Goal: Task Accomplishment & Management: Use online tool/utility

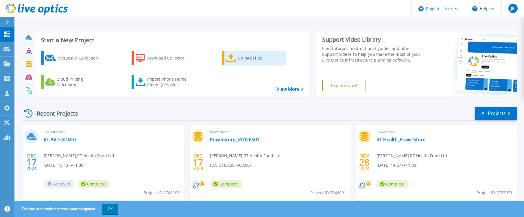
click at [234, 58] on icon at bounding box center [231, 58] width 10 height 8
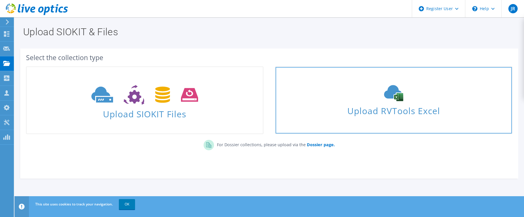
click at [316, 114] on span "Upload RVTools Excel" at bounding box center [393, 109] width 236 height 12
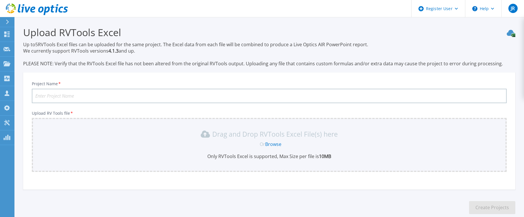
click at [188, 141] on div "Or Browse" at bounding box center [270, 144] width 465 height 6
click at [272, 145] on link "Browse" at bounding box center [273, 144] width 16 height 6
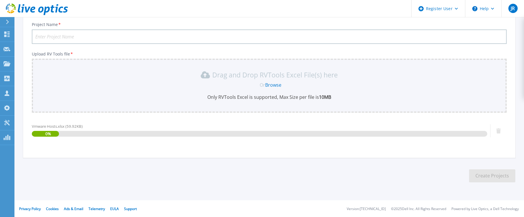
scroll to position [60, 0]
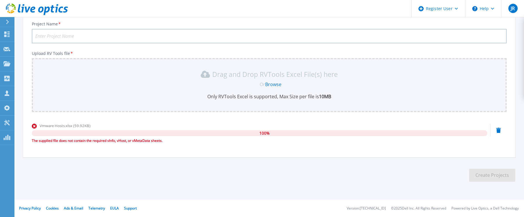
click at [274, 86] on link "Browse" at bounding box center [273, 84] width 16 height 6
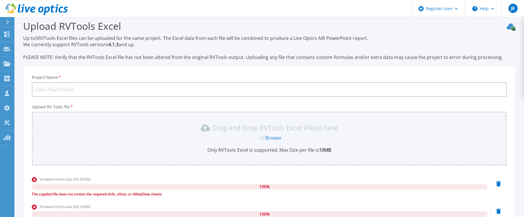
scroll to position [0, 0]
